Goal: Find specific page/section: Find specific page/section

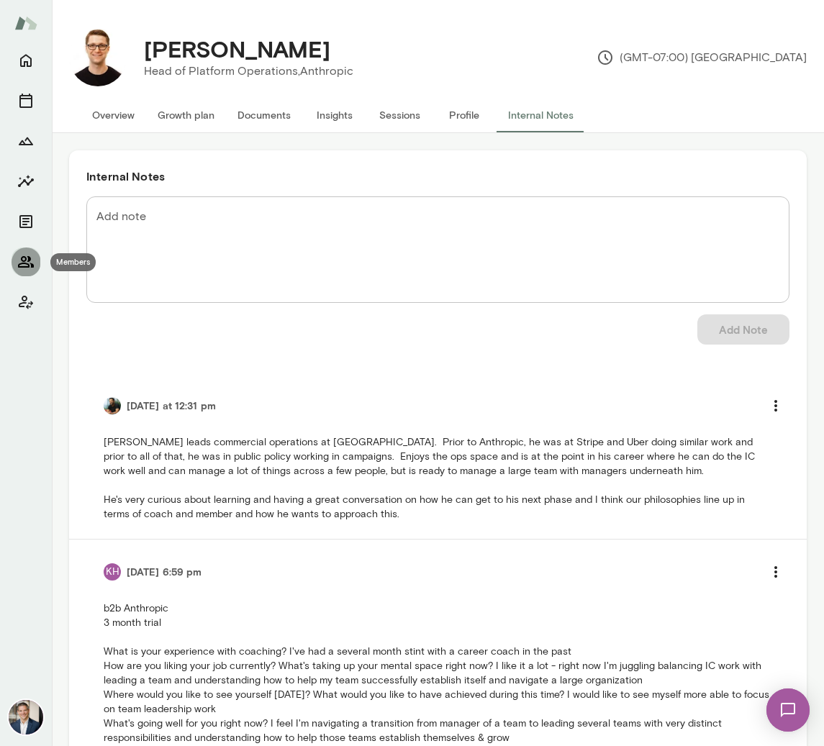
click at [32, 255] on icon "Members" at bounding box center [25, 261] width 17 height 17
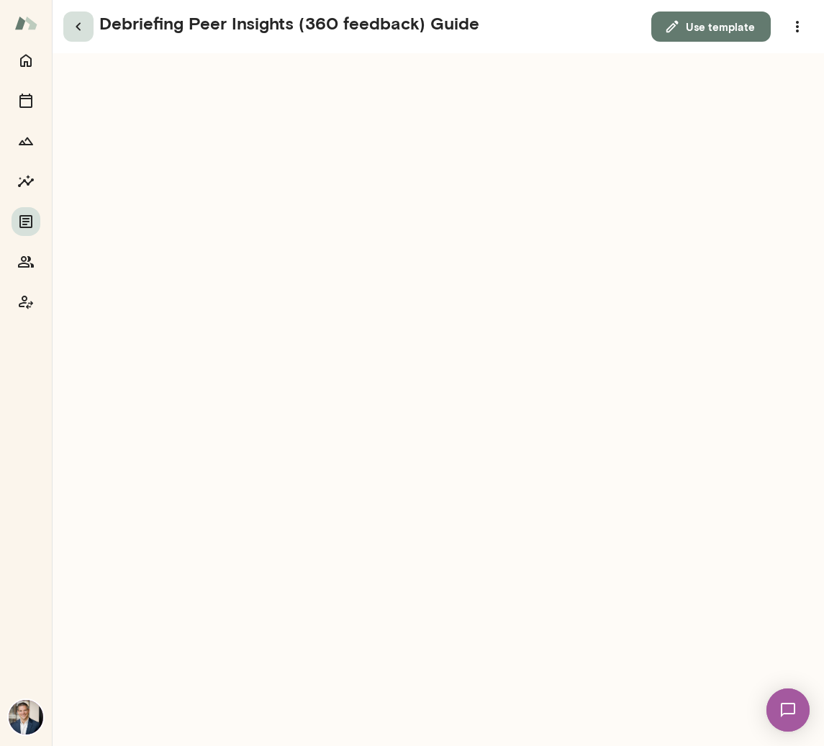
click at [74, 24] on icon "button" at bounding box center [78, 26] width 17 height 17
